Goal: Book appointment/travel/reservation

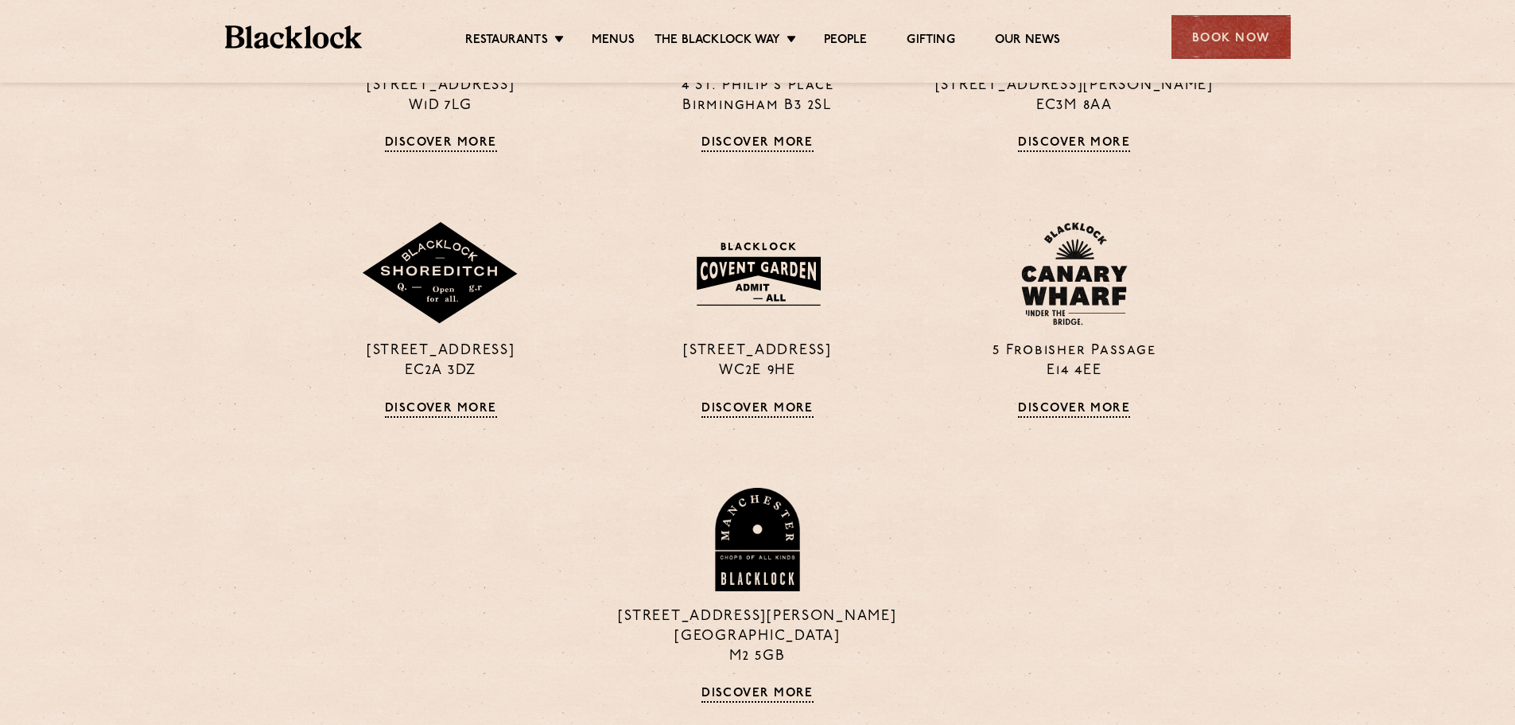
scroll to position [1432, 0]
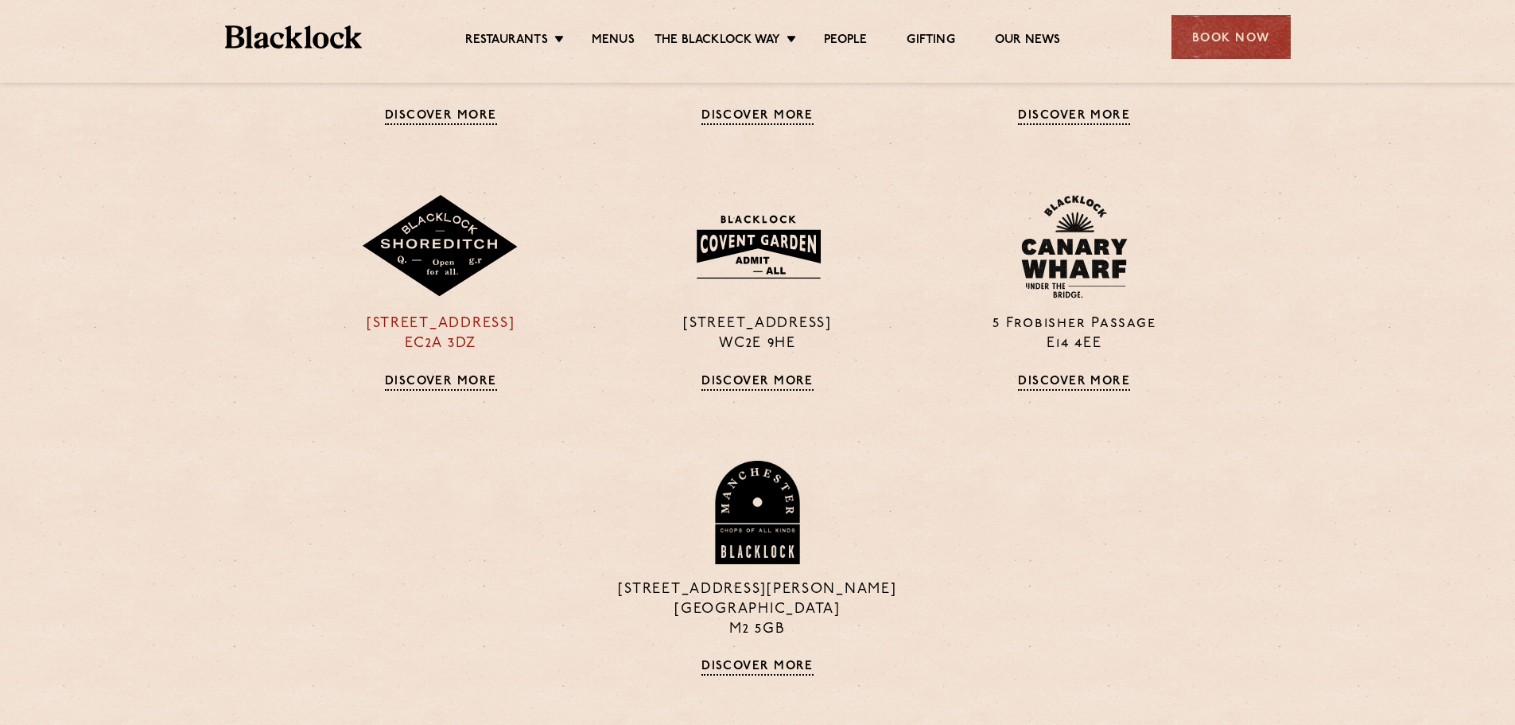
click at [437, 341] on p "[STREET_ADDRESS]" at bounding box center [440, 334] width 293 height 40
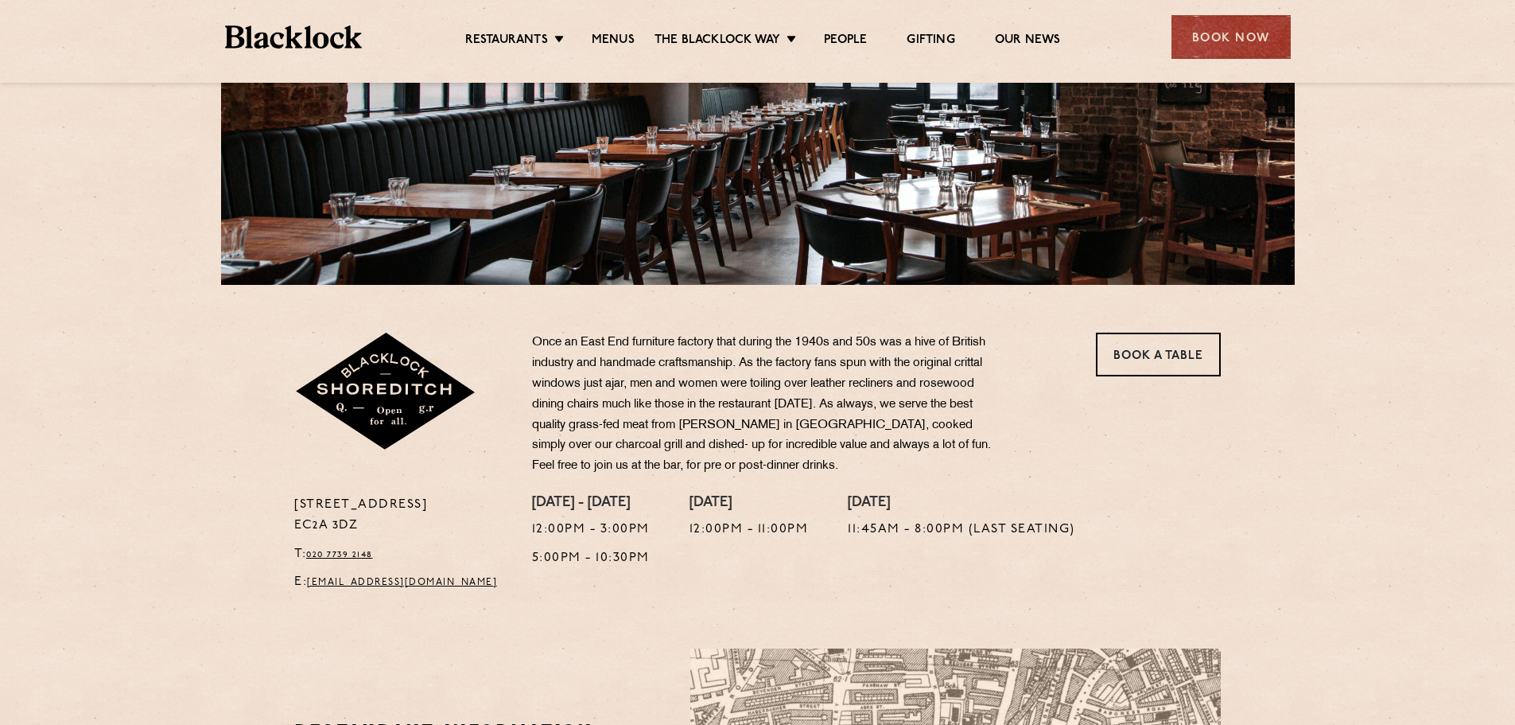
scroll to position [398, 0]
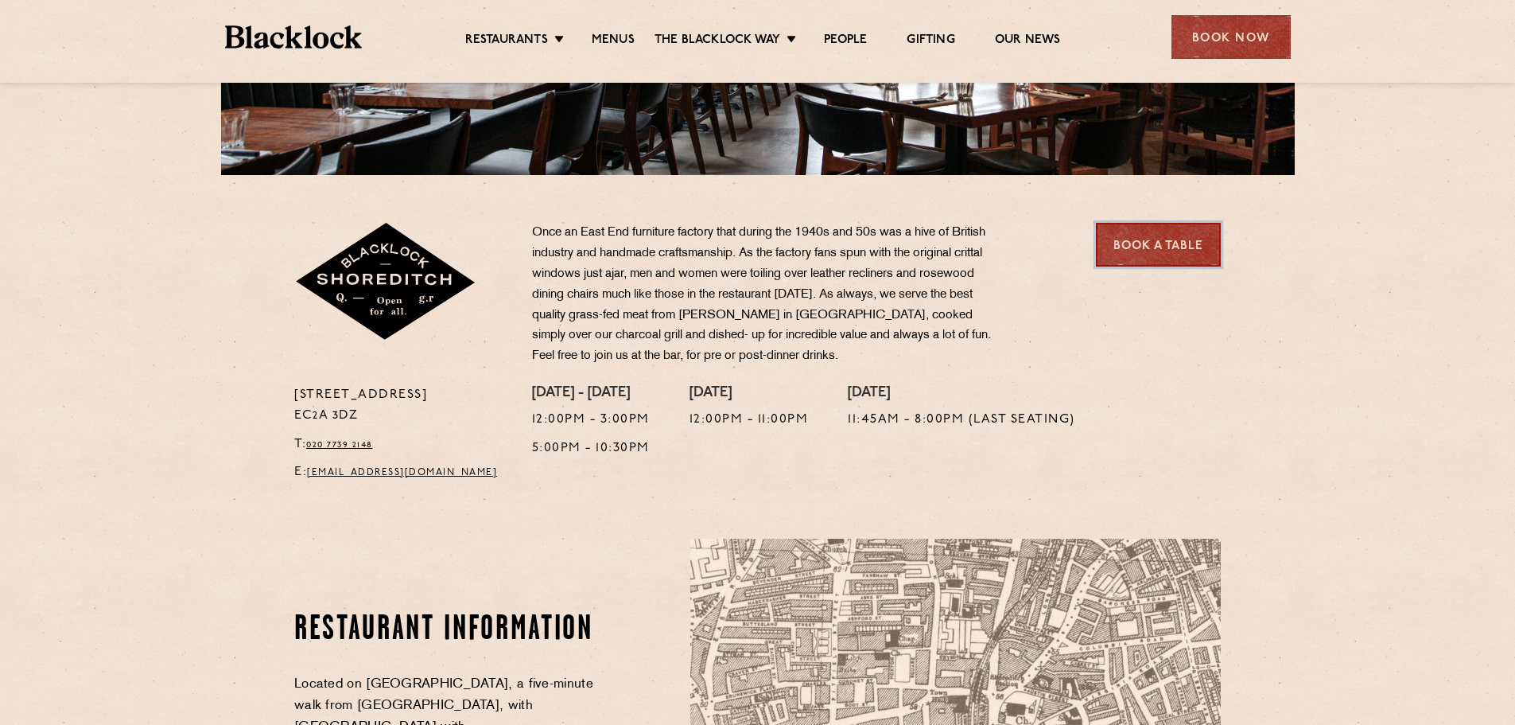
click at [1155, 250] on link "Book a Table" at bounding box center [1158, 245] width 125 height 44
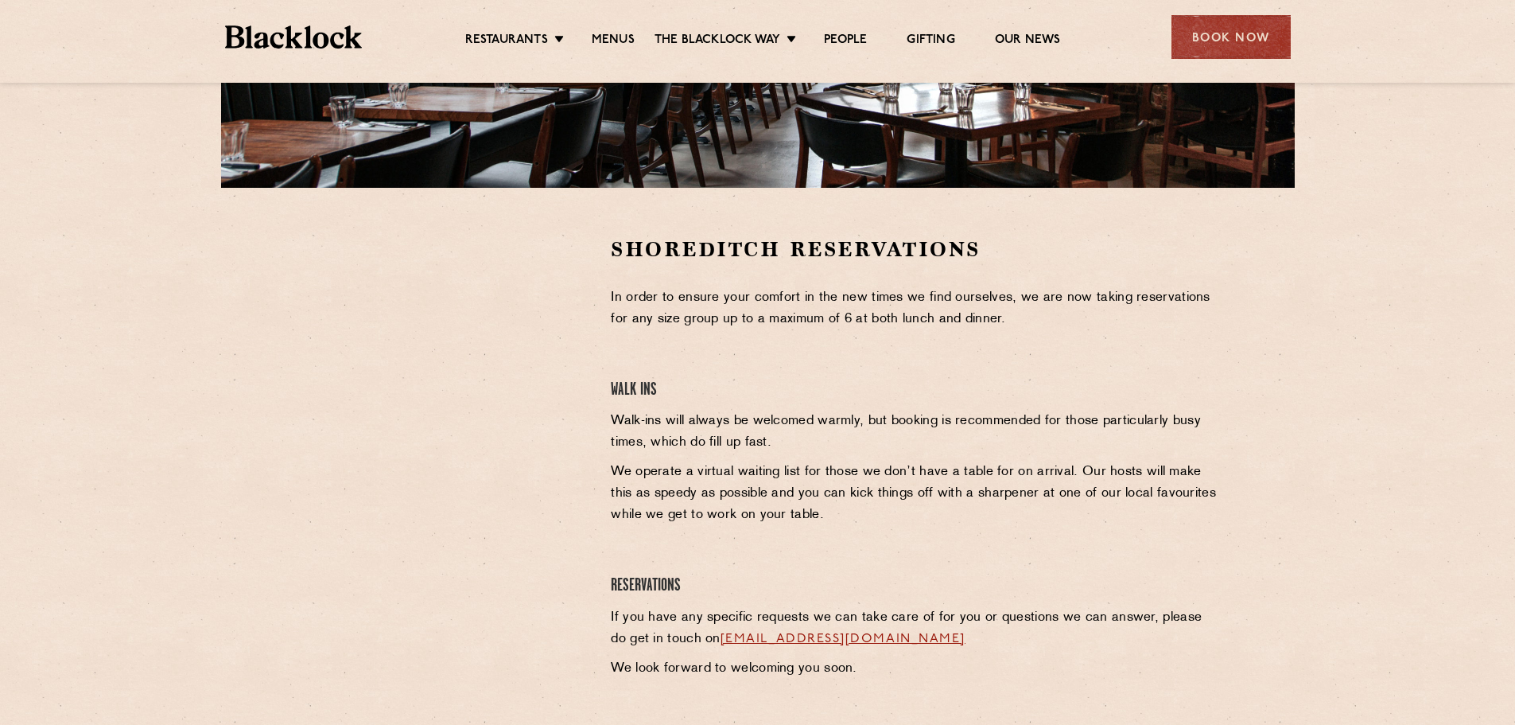
scroll to position [398, 0]
